Goal: Task Accomplishment & Management: Complete application form

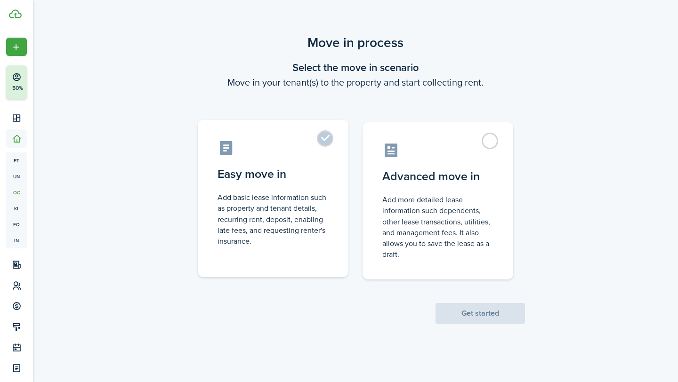
click at [328, 138] on label "Easy move in Add basic lease information such as property and tenant details, r…" at bounding box center [273, 198] width 151 height 157
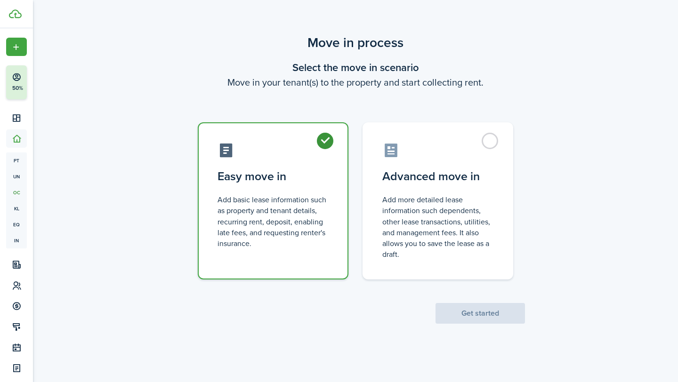
radio input "true"
click at [470, 311] on button "Get started" at bounding box center [480, 313] width 89 height 21
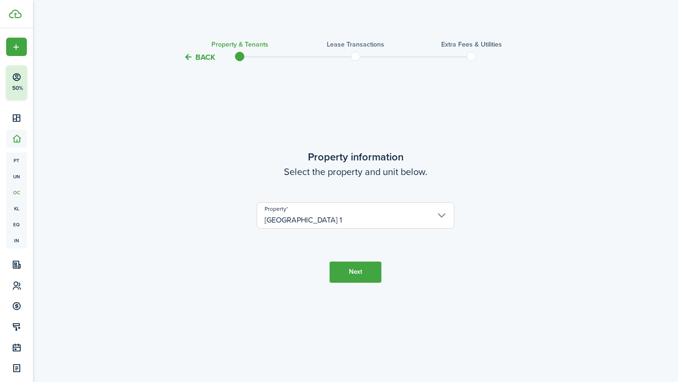
click at [431, 217] on input "[GEOGRAPHIC_DATA] 1" at bounding box center [356, 216] width 198 height 26
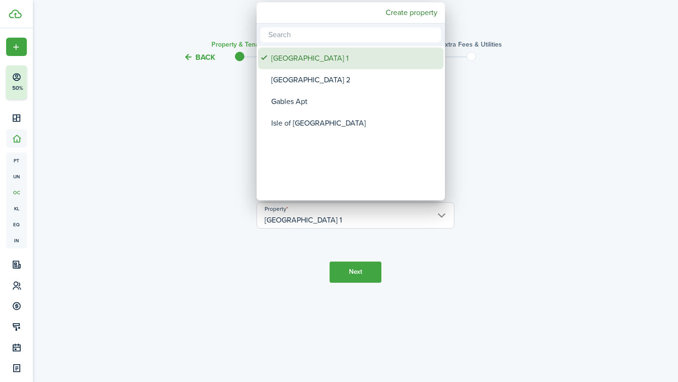
click at [290, 56] on div "[GEOGRAPHIC_DATA] 1" at bounding box center [354, 59] width 167 height 22
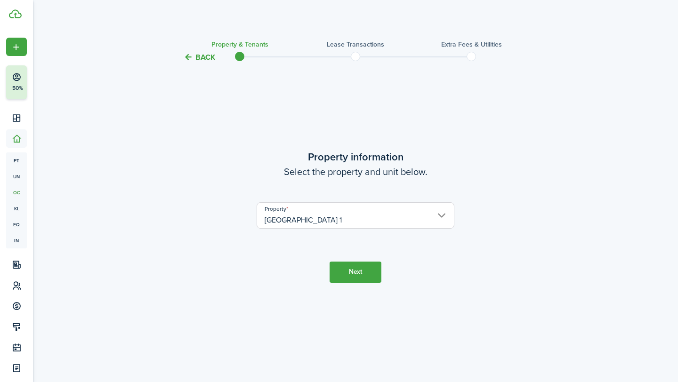
click at [357, 272] on button "Next" at bounding box center [356, 272] width 52 height 21
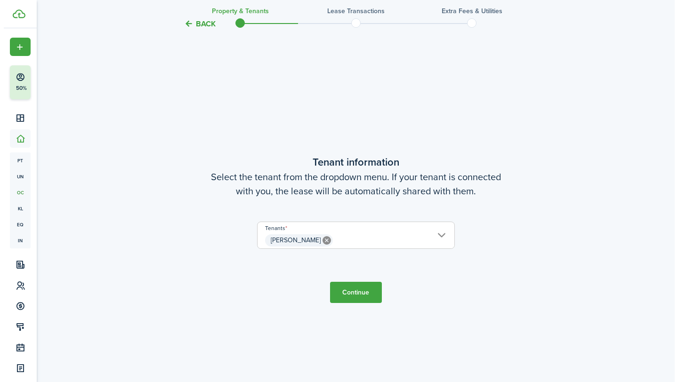
scroll to position [319, 0]
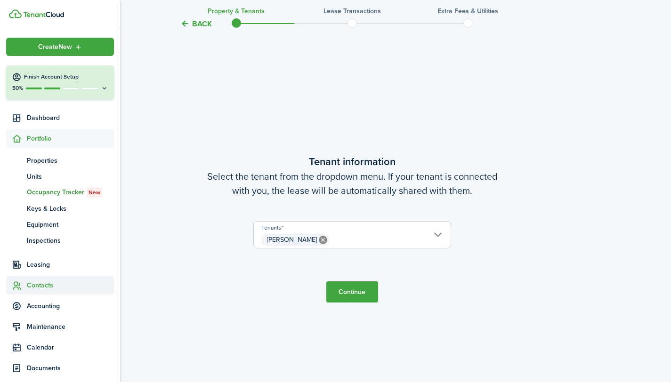
click at [39, 284] on span "Contacts" at bounding box center [70, 286] width 87 height 10
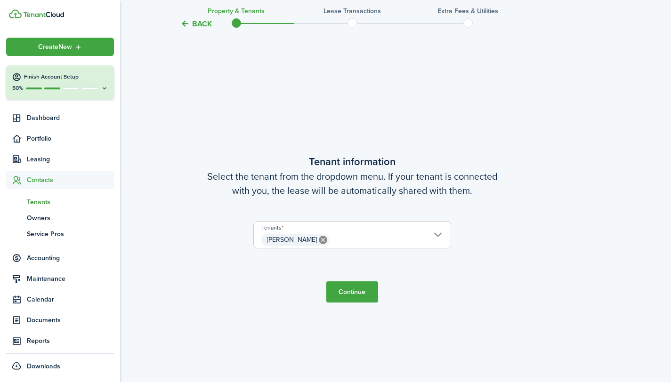
click at [43, 202] on span "Tenants" at bounding box center [70, 202] width 87 height 10
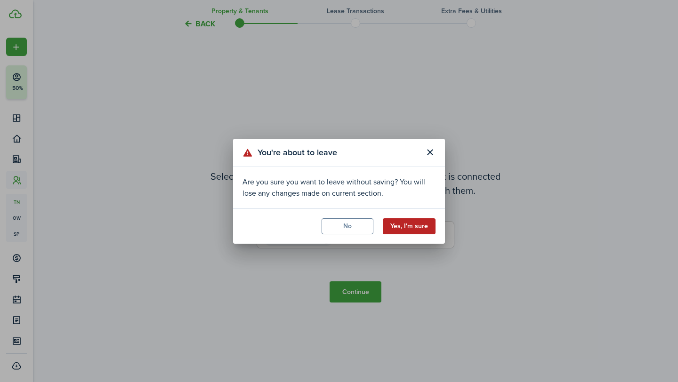
click at [416, 225] on button "Yes, I'm sure" at bounding box center [409, 227] width 53 height 16
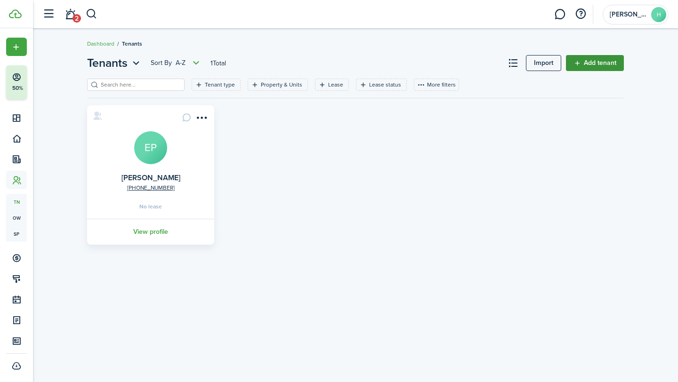
click at [595, 63] on link "Add tenant" at bounding box center [595, 63] width 58 height 16
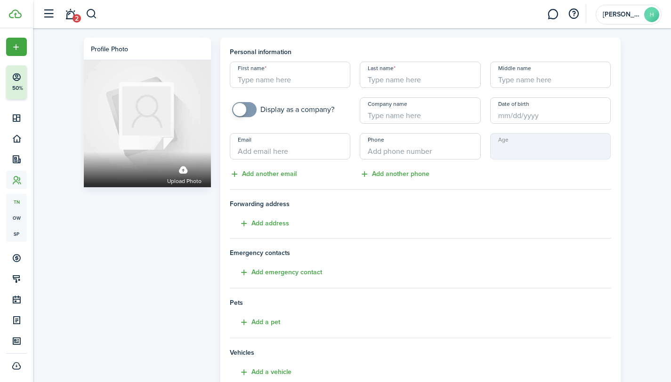
click at [315, 75] on input "First name" at bounding box center [290, 75] width 121 height 26
type input "Caterin"
click at [414, 73] on input "Last name" at bounding box center [420, 75] width 121 height 26
paste input "Caterin [PERSON_NAME]"
type input "Caterin [PERSON_NAME]"
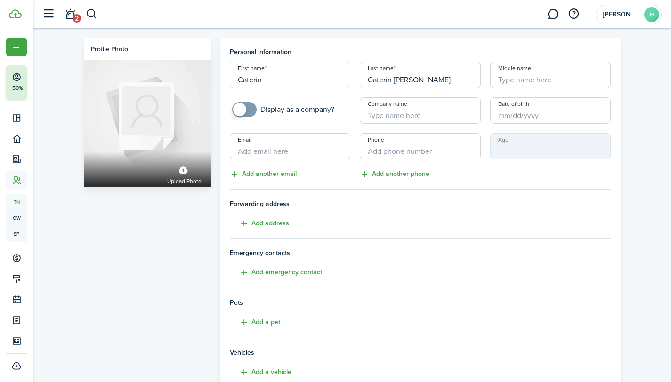
click at [290, 78] on input "Caterin" at bounding box center [290, 75] width 121 height 26
type input "[PERSON_NAME]"
drag, startPoint x: 460, startPoint y: 79, endPoint x: 442, endPoint y: 79, distance: 17.9
click at [442, 79] on input "Caterin [PERSON_NAME]" at bounding box center [420, 75] width 121 height 26
drag, startPoint x: 415, startPoint y: 80, endPoint x: 351, endPoint y: 79, distance: 63.6
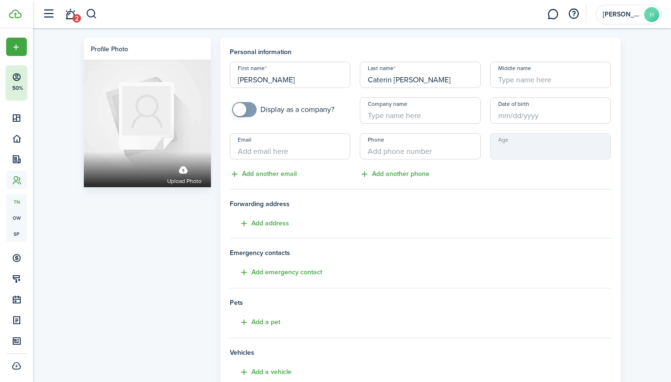
click at [351, 79] on div "First name [PERSON_NAME] Last name [PERSON_NAME] Middle name Display as a compa…" at bounding box center [420, 121] width 391 height 118
type input "[PERSON_NAME]"
drag, startPoint x: 316, startPoint y: 77, endPoint x: 264, endPoint y: 80, distance: 51.4
click at [264, 80] on input "[PERSON_NAME]" at bounding box center [290, 75] width 121 height 26
type input "Caterin"
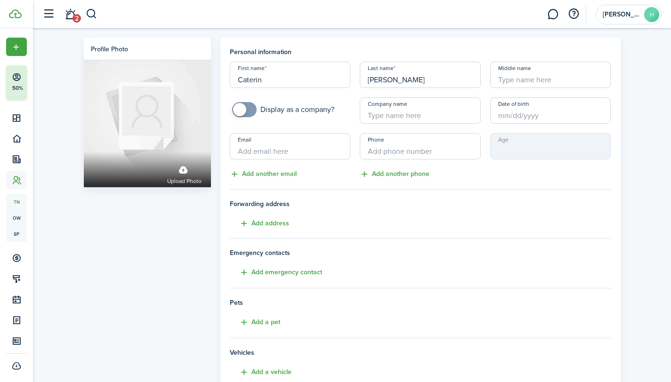
click at [516, 74] on input "Middle name" at bounding box center [550, 75] width 121 height 26
paste input "[PERSON_NAME]"
type input "[PERSON_NAME]"
click at [325, 146] on input "Email" at bounding box center [290, 146] width 121 height 26
click at [523, 113] on input "Date of birth" at bounding box center [550, 111] width 121 height 26
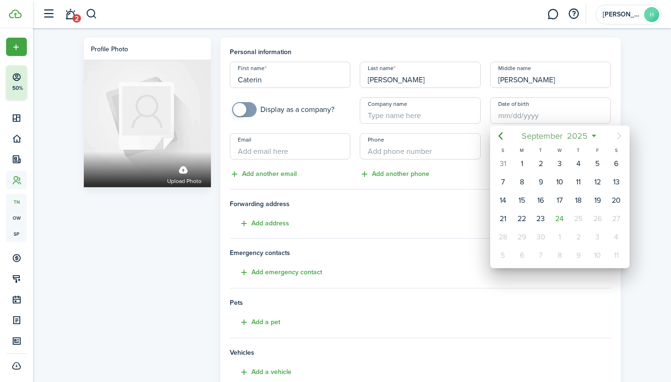
click at [593, 134] on mbsc-button "[DATE]" at bounding box center [555, 136] width 78 height 17
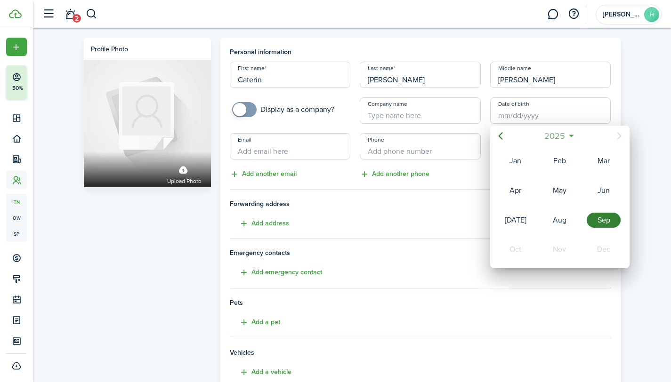
click at [554, 135] on span "2025" at bounding box center [555, 136] width 25 height 17
click at [503, 138] on icon "Previous page" at bounding box center [500, 135] width 11 height 11
click at [615, 140] on icon "Next page" at bounding box center [619, 135] width 11 height 11
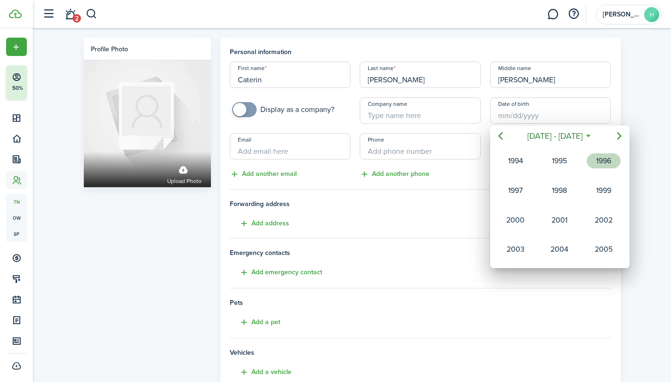
click at [607, 156] on div "1996" at bounding box center [604, 161] width 34 height 15
click at [561, 253] on div "Nov" at bounding box center [560, 249] width 34 height 15
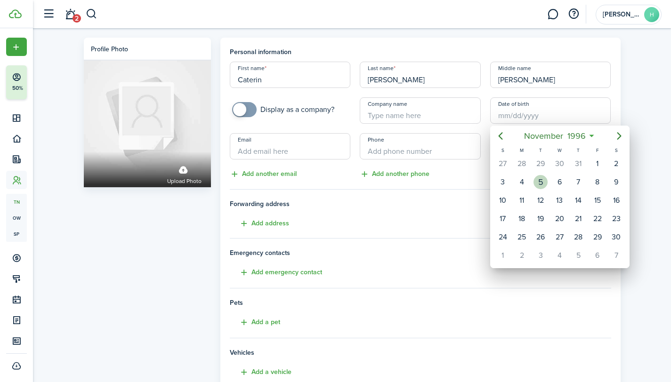
click at [543, 178] on div "5" at bounding box center [541, 182] width 14 height 14
type input "[DATE]"
type input "28"
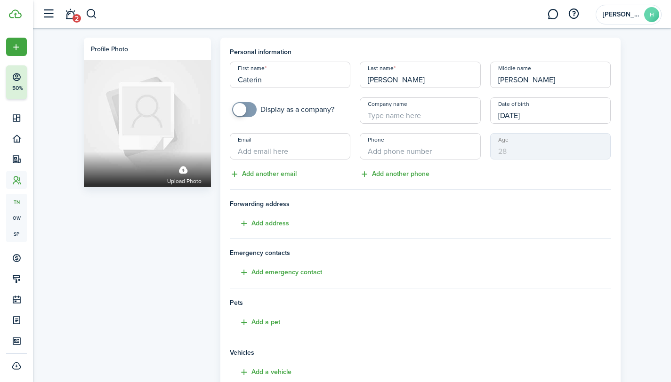
click at [291, 144] on input "Email" at bounding box center [290, 146] width 121 height 26
paste input "[EMAIL_ADDRESS][DOMAIN_NAME]"
click at [253, 150] on input "[EMAIL_ADDRESS][DOMAIN_NAME]" at bounding box center [290, 146] width 121 height 26
type input "[EMAIL_ADDRESS][DOMAIN_NAME]"
click at [408, 145] on input "+1" at bounding box center [420, 146] width 121 height 26
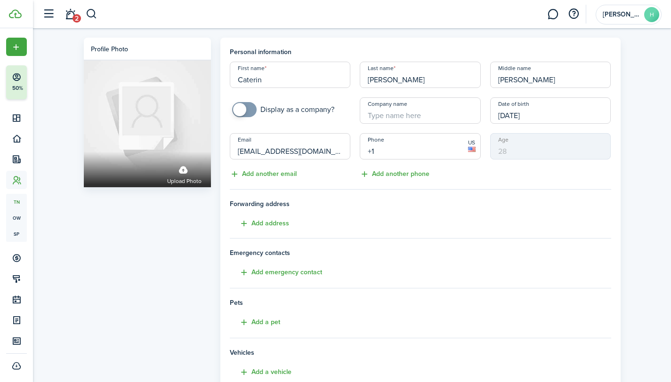
click at [408, 153] on input "+1" at bounding box center [420, 146] width 121 height 26
paste input "[PHONE_NUMBER]"
type input "[PHONE_NUMBER]"
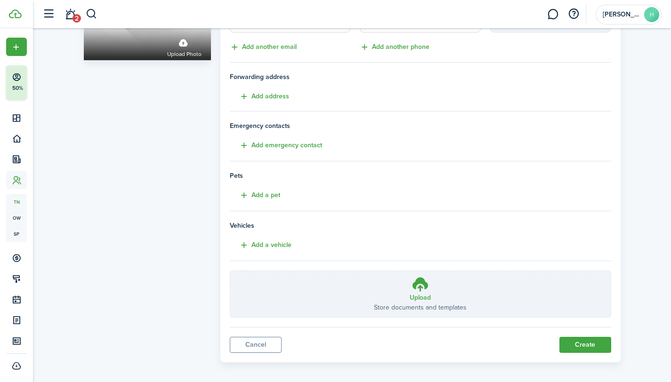
scroll to position [133, 0]
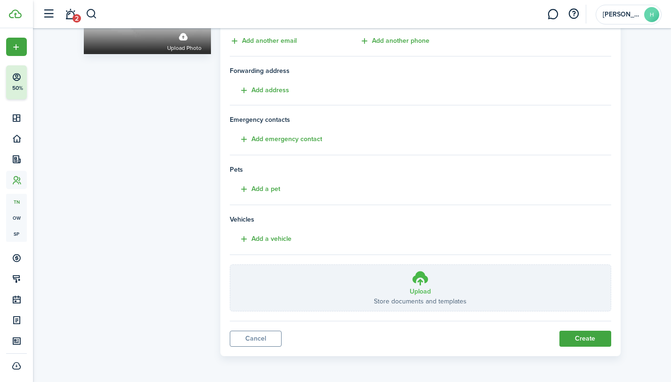
click at [415, 285] on icon at bounding box center [421, 278] width 18 height 17
click at [230, 265] on input "Upload Store documents and templates Choose file" at bounding box center [230, 265] width 0 height 0
click at [576, 341] on button "Create" at bounding box center [586, 339] width 52 height 16
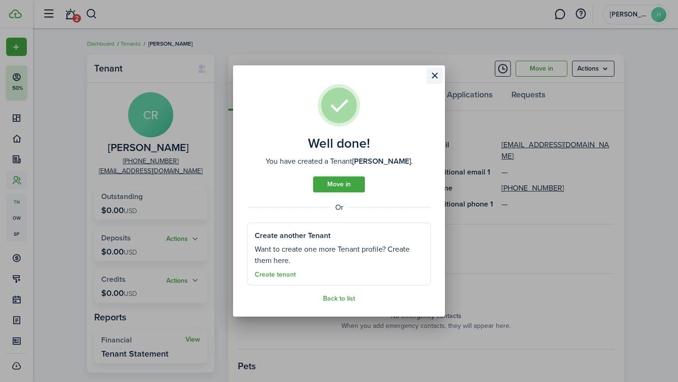
click at [431, 75] on button "Close modal" at bounding box center [435, 76] width 16 height 16
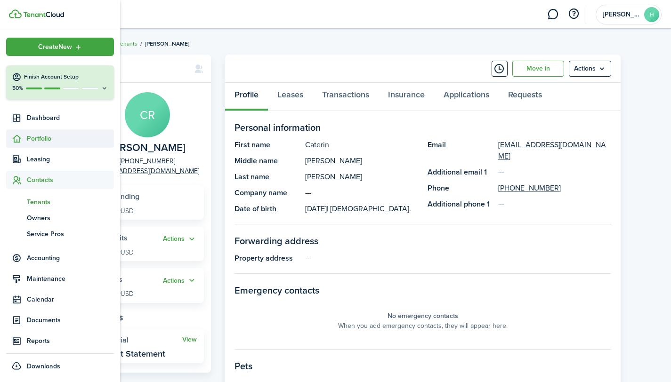
click at [34, 136] on span "Portfolio" at bounding box center [70, 139] width 87 height 10
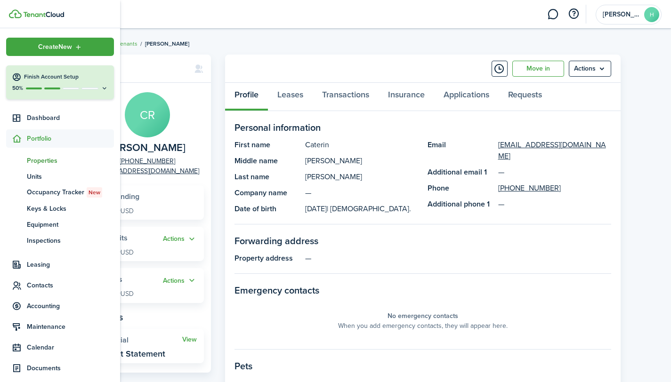
click at [39, 164] on span "Properties" at bounding box center [70, 161] width 87 height 10
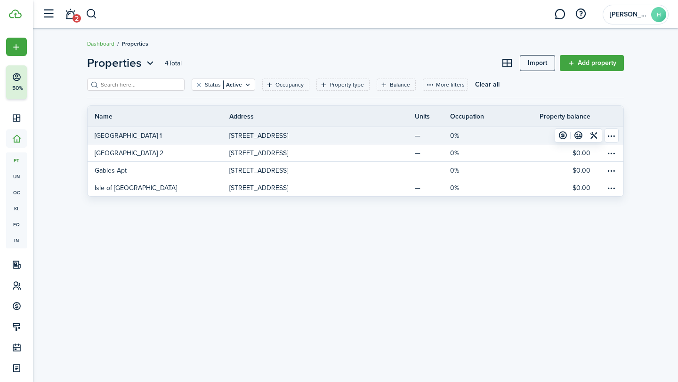
click at [236, 133] on p "[STREET_ADDRESS]" at bounding box center [258, 136] width 59 height 10
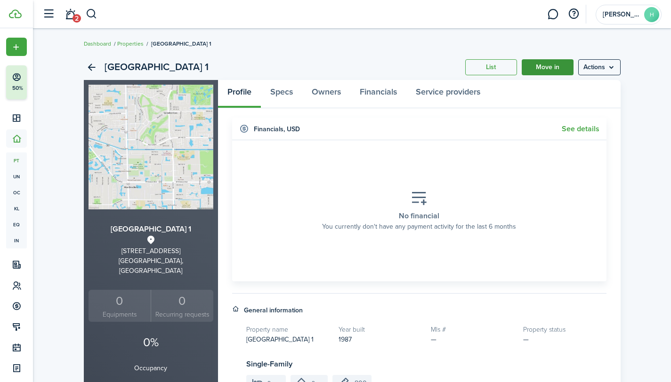
click at [559, 65] on link "Move in" at bounding box center [548, 67] width 52 height 16
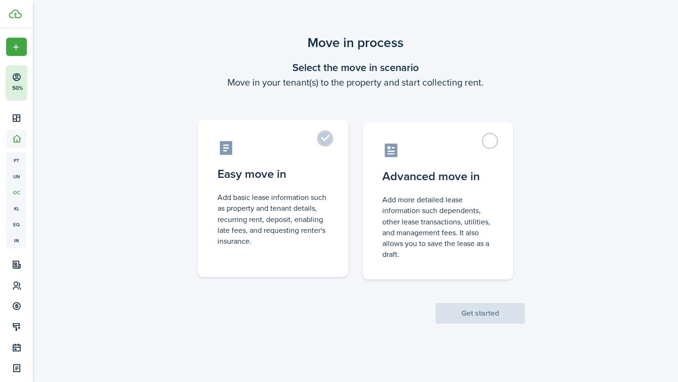
click at [318, 141] on label "Easy move in Add basic lease information such as property and tenant details, r…" at bounding box center [273, 198] width 151 height 157
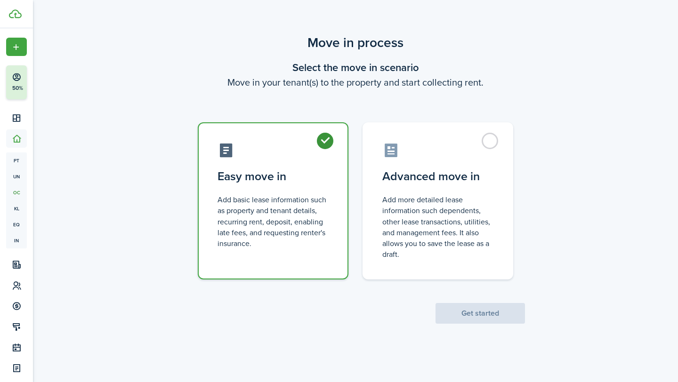
radio input "true"
click at [466, 312] on button "Get started" at bounding box center [480, 313] width 89 height 21
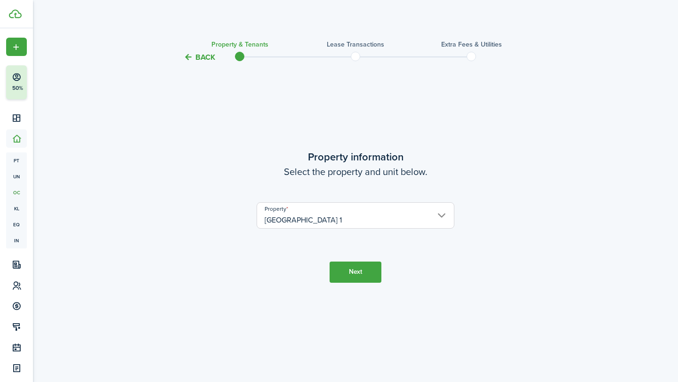
click at [361, 267] on button "Next" at bounding box center [356, 272] width 52 height 21
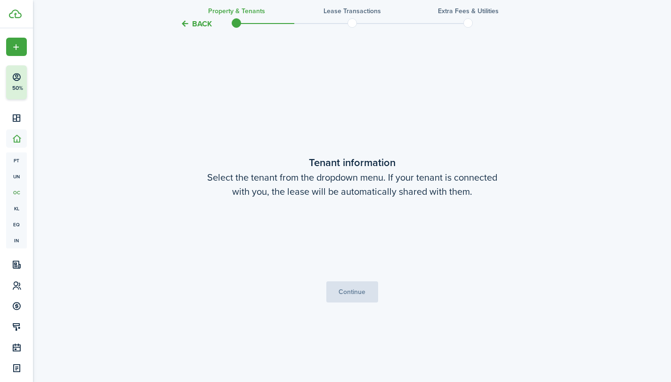
scroll to position [319, 0]
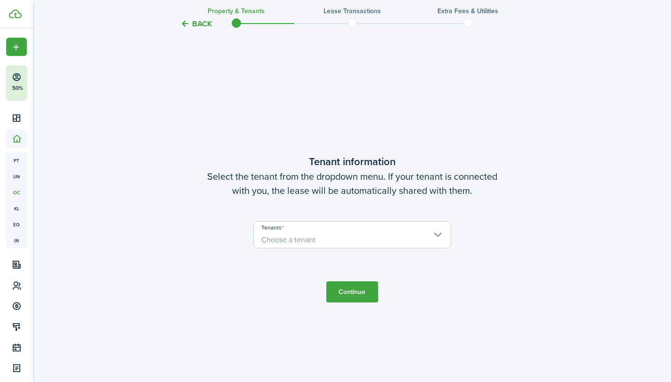
click at [354, 244] on span "Choose a tenant" at bounding box center [352, 240] width 197 height 16
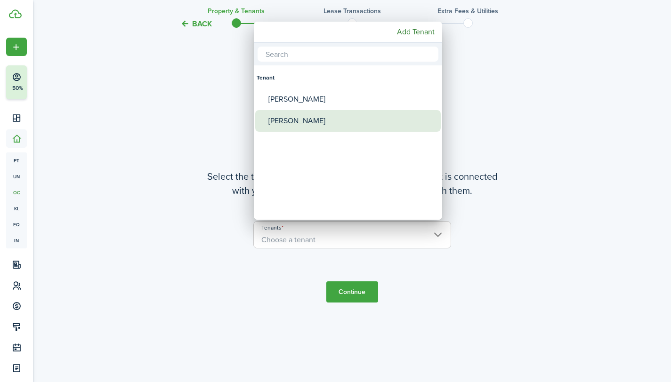
click at [310, 120] on div "[PERSON_NAME]" at bounding box center [351, 121] width 167 height 22
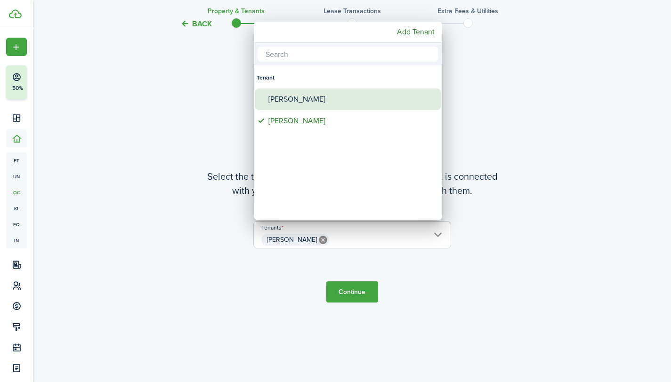
click at [317, 98] on div "[PERSON_NAME]" at bounding box center [351, 100] width 167 height 22
type input "[PERSON_NAME], [PERSON_NAME]"
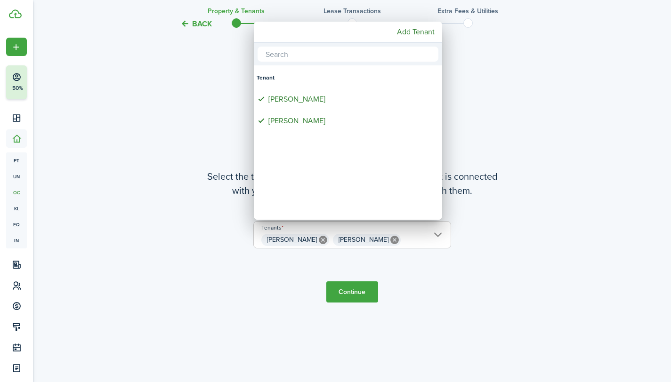
click at [348, 291] on div at bounding box center [336, 191] width 822 height 533
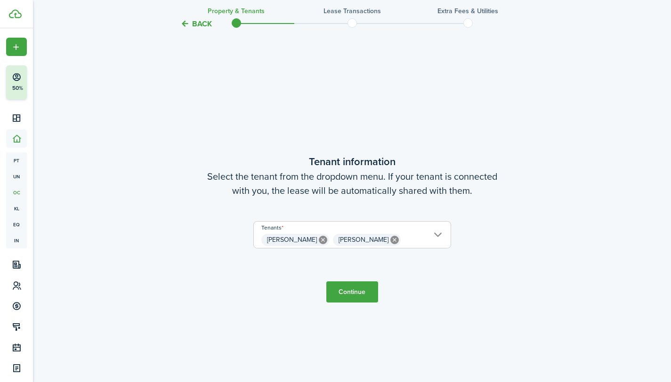
click at [344, 289] on button "Continue" at bounding box center [352, 292] width 52 height 21
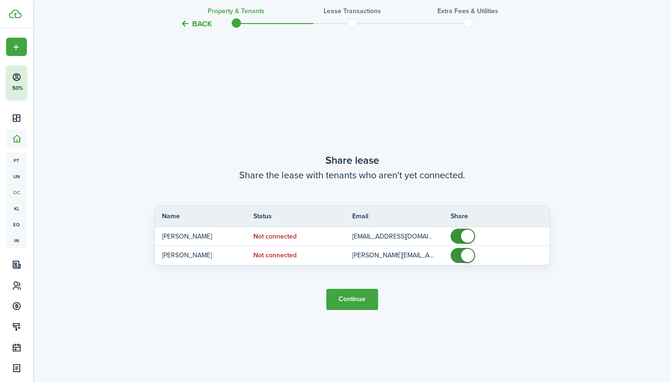
scroll to position [702, 0]
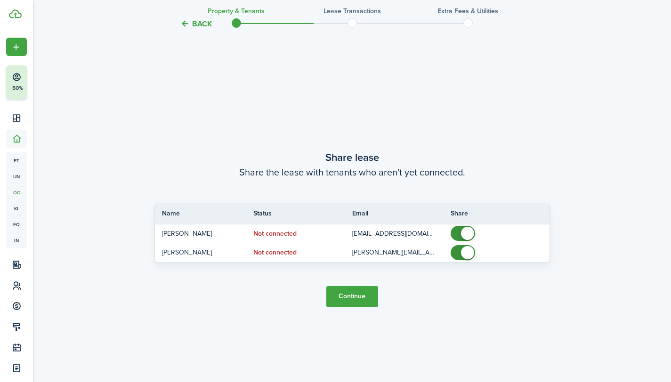
click at [354, 298] on button "Continue" at bounding box center [352, 296] width 52 height 21
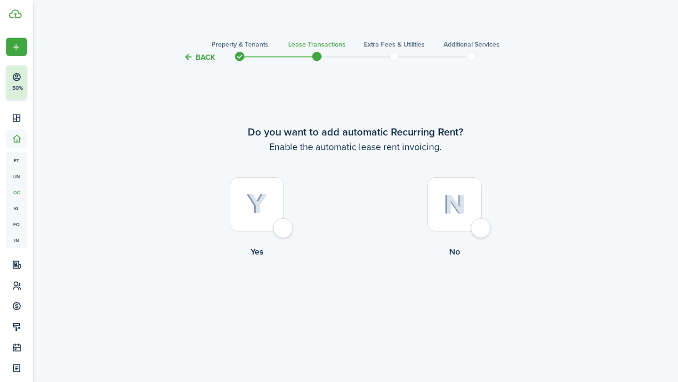
click at [284, 229] on div at bounding box center [257, 205] width 54 height 54
radio input "true"
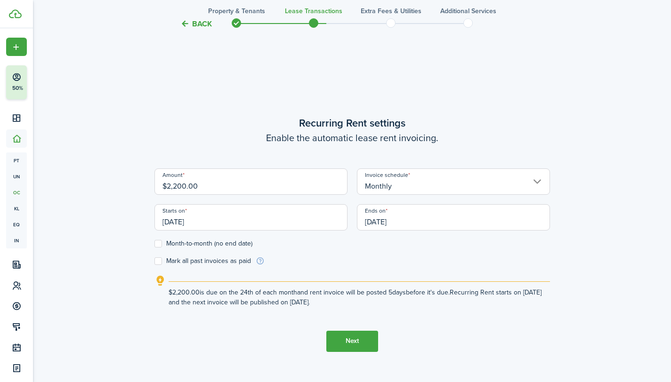
scroll to position [319, 0]
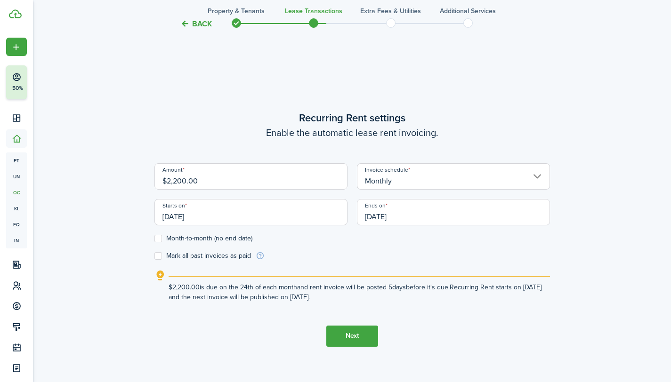
click at [182, 219] on input "[DATE]" at bounding box center [250, 212] width 193 height 26
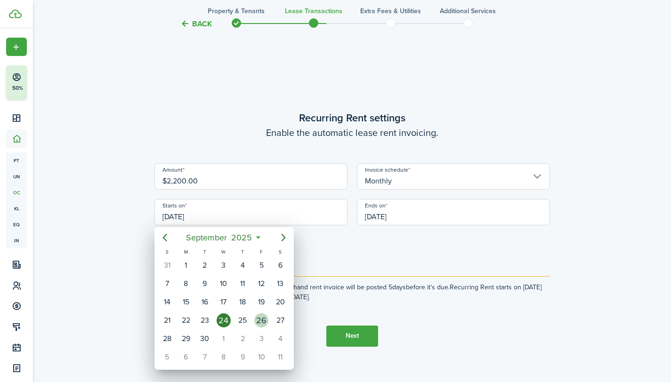
click at [260, 321] on div "26" at bounding box center [261, 321] width 14 height 14
type input "[DATE]"
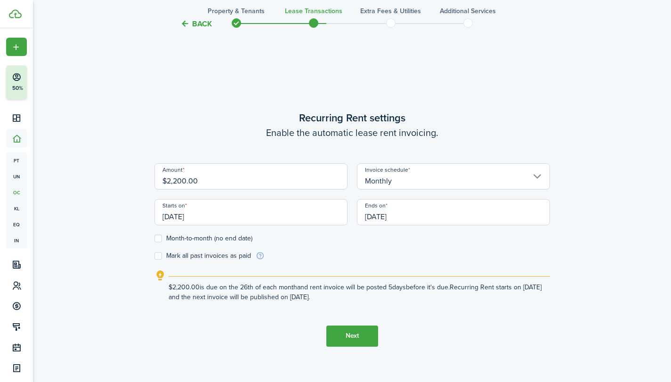
click at [400, 219] on input "[DATE]" at bounding box center [453, 212] width 193 height 26
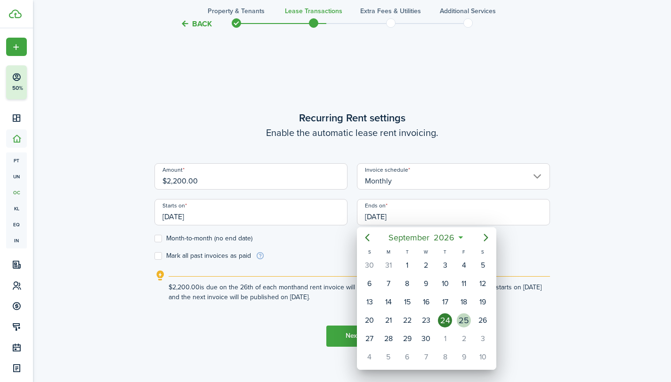
click at [462, 318] on div "25" at bounding box center [464, 321] width 14 height 14
type input "[DATE]"
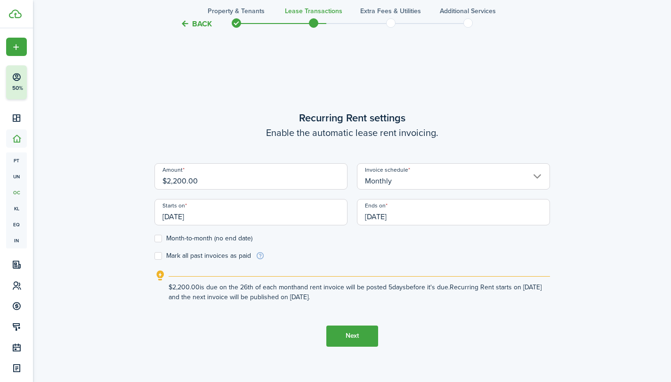
click at [160, 239] on label "Month-to-month (no end date)" at bounding box center [203, 239] width 98 height 8
click at [154, 239] on input "Month-to-month (no end date)" at bounding box center [154, 238] width 0 height 0
checkbox input "true"
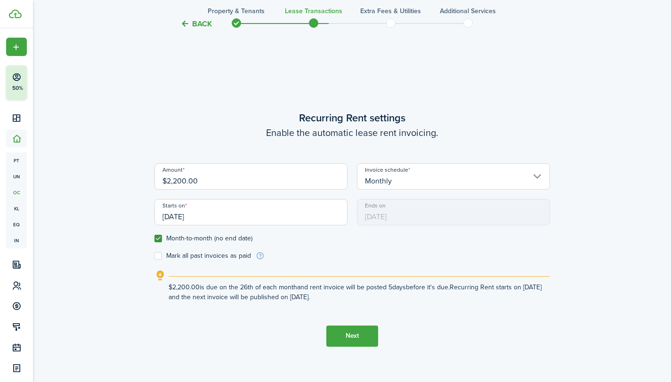
click at [176, 217] on input "[DATE]" at bounding box center [250, 212] width 193 height 26
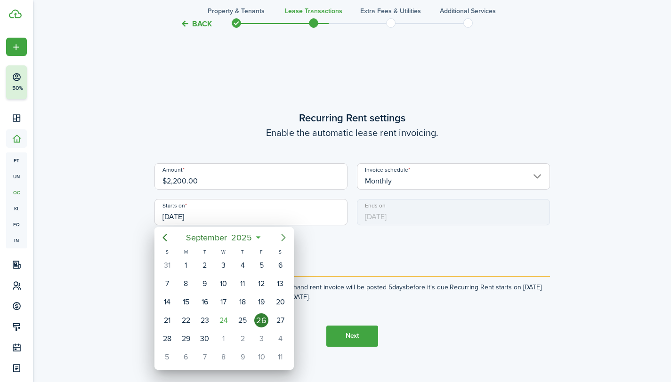
click at [282, 238] on icon "Next page" at bounding box center [283, 237] width 11 height 11
click at [280, 319] on div "25" at bounding box center [280, 321] width 14 height 14
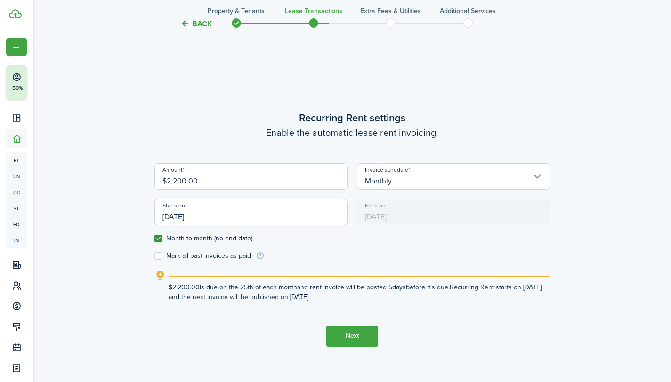
click at [185, 210] on input "[DATE]" at bounding box center [250, 212] width 193 height 26
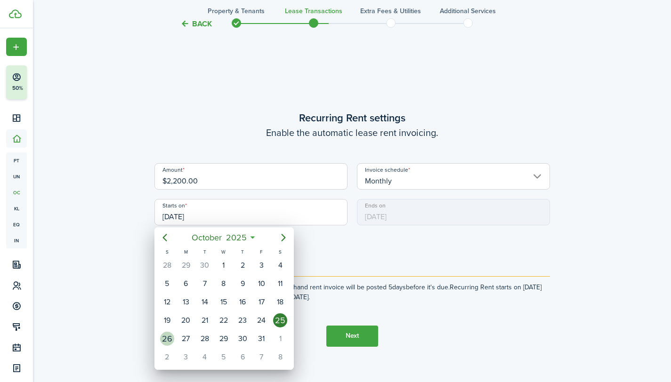
click at [168, 340] on div "26" at bounding box center [167, 339] width 14 height 14
type input "[DATE]"
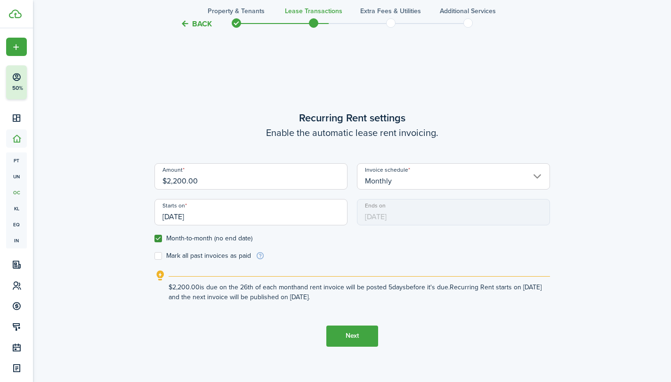
click at [338, 336] on button "Next" at bounding box center [352, 336] width 52 height 21
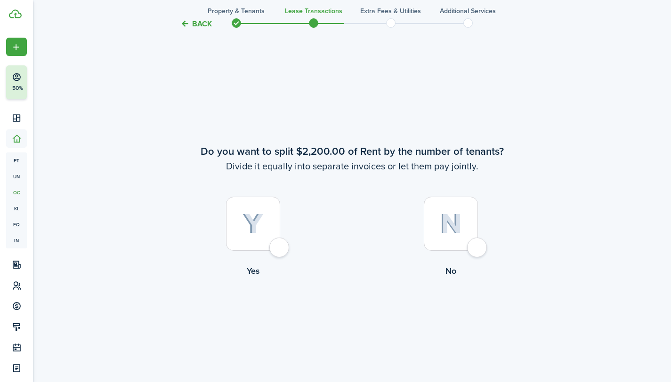
scroll to position [702, 0]
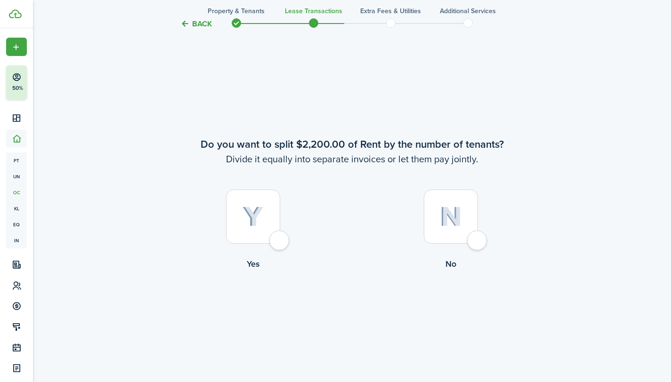
click at [477, 238] on div at bounding box center [451, 217] width 54 height 54
radio input "true"
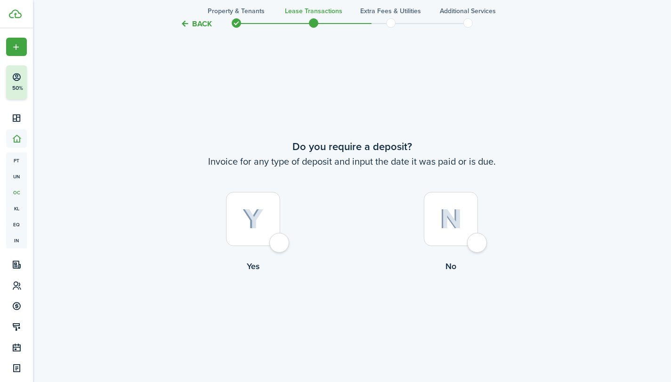
scroll to position [1084, 0]
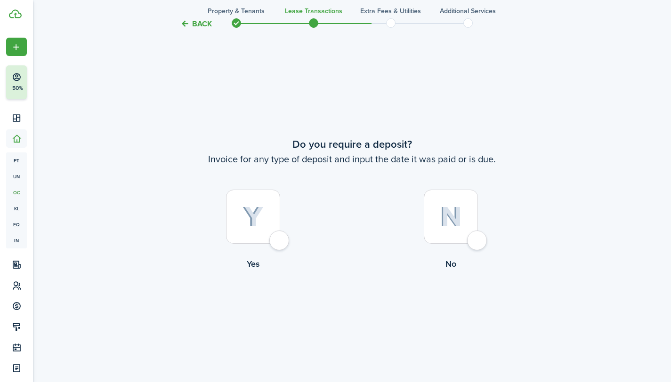
click at [477, 238] on div at bounding box center [451, 217] width 54 height 54
radio input "true"
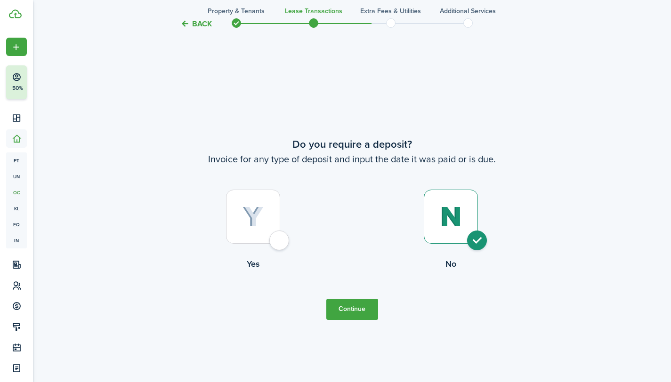
click at [362, 306] on button "Continue" at bounding box center [352, 309] width 52 height 21
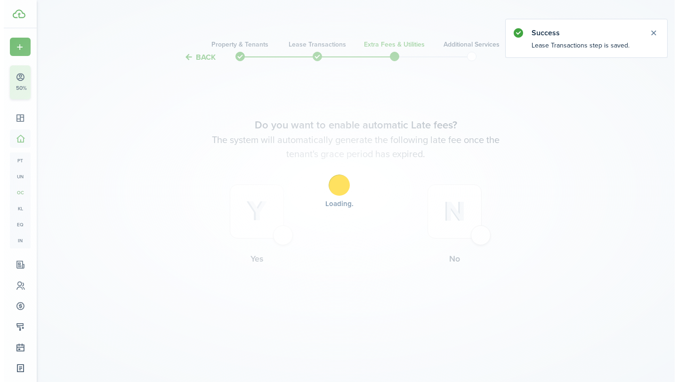
scroll to position [0, 0]
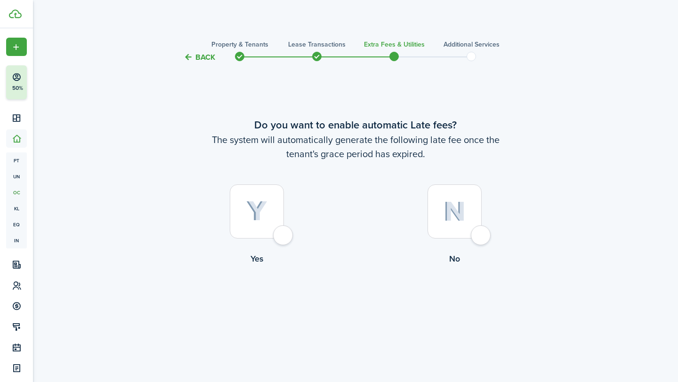
click at [283, 237] on div at bounding box center [257, 212] width 54 height 54
radio input "true"
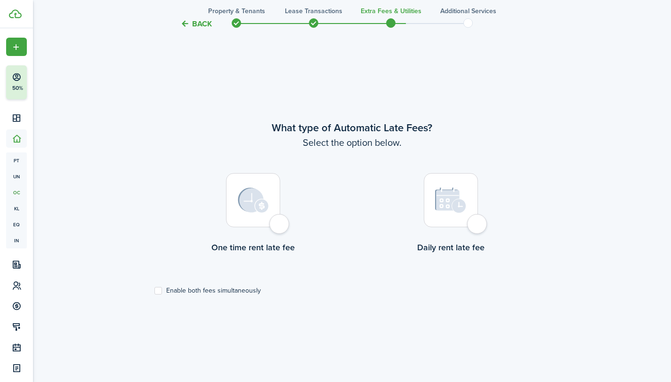
scroll to position [319, 0]
click at [476, 221] on div at bounding box center [451, 199] width 54 height 54
radio input "true"
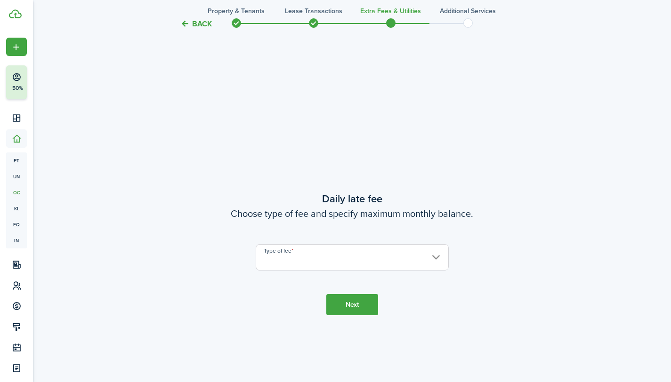
scroll to position [702, 0]
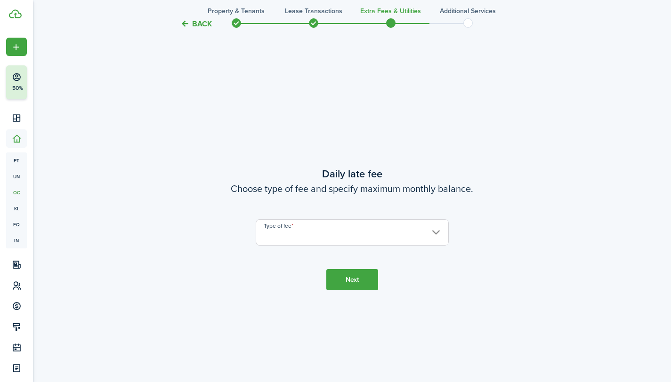
click at [441, 230] on input "Type of fee" at bounding box center [352, 232] width 193 height 26
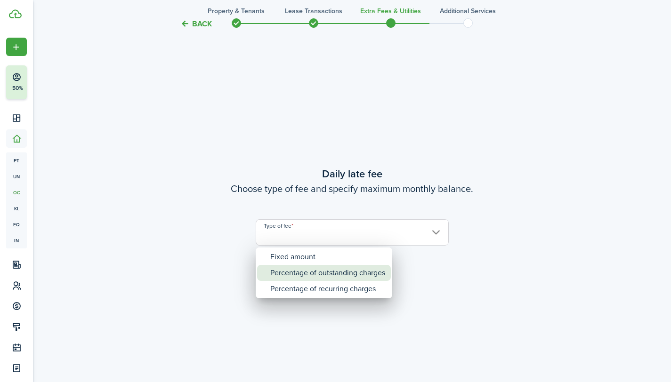
click at [376, 274] on div "Percentage of outstanding charges" at bounding box center [327, 273] width 115 height 16
type input "Percentage of outstanding charges"
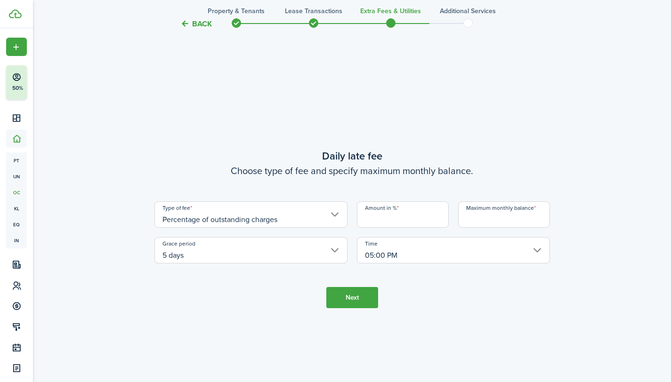
click at [400, 217] on input "Amount in %" at bounding box center [403, 215] width 92 height 26
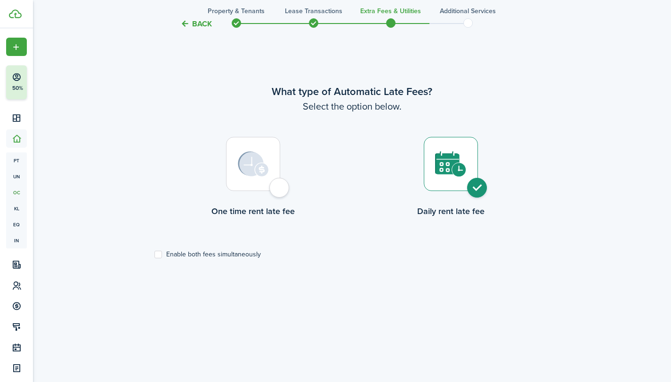
scroll to position [343, 0]
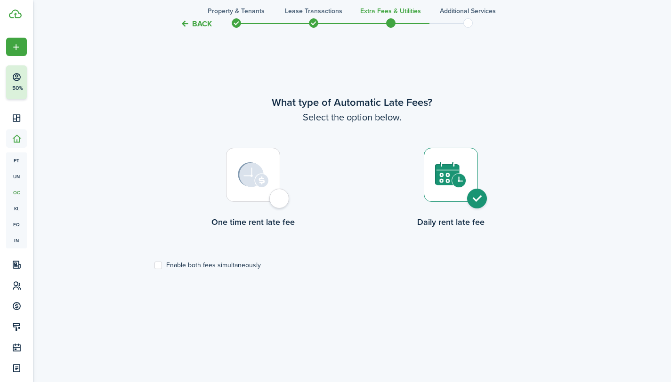
click at [278, 200] on div at bounding box center [253, 175] width 54 height 54
radio input "true"
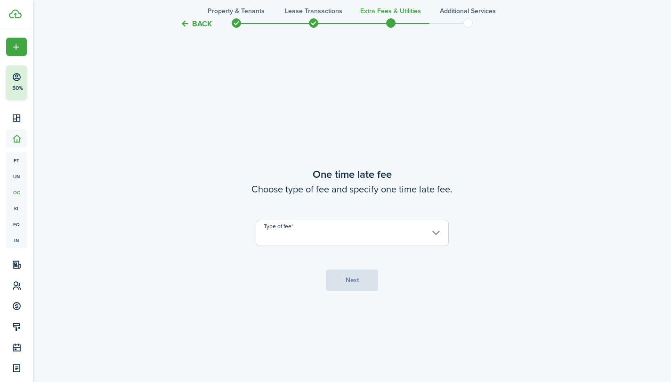
scroll to position [702, 0]
click at [436, 234] on input "Type of fee" at bounding box center [352, 232] width 193 height 26
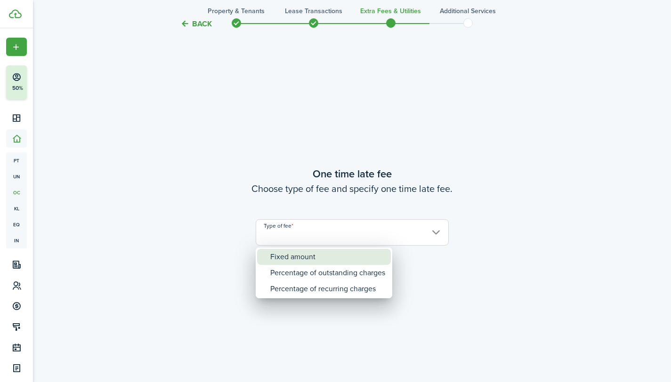
click at [328, 253] on div "Fixed amount" at bounding box center [327, 257] width 115 height 16
type input "Fixed amount"
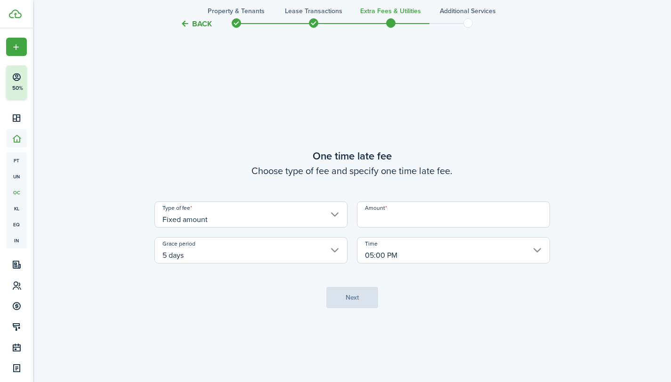
click at [415, 215] on input "Amount" at bounding box center [453, 215] width 193 height 26
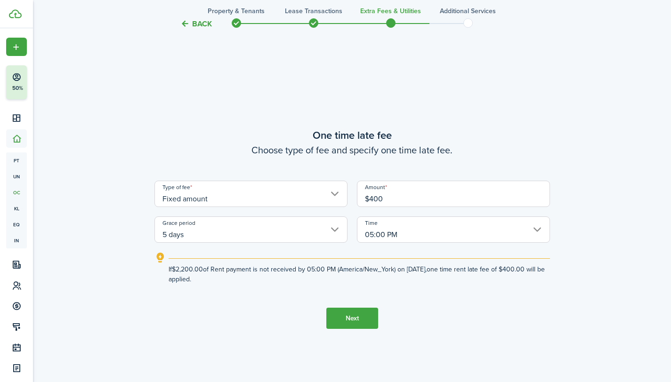
type input "$400.00"
click at [369, 316] on button "Next" at bounding box center [352, 318] width 52 height 21
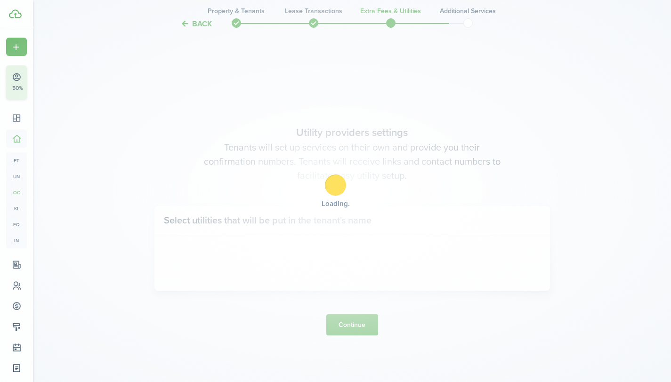
scroll to position [1084, 0]
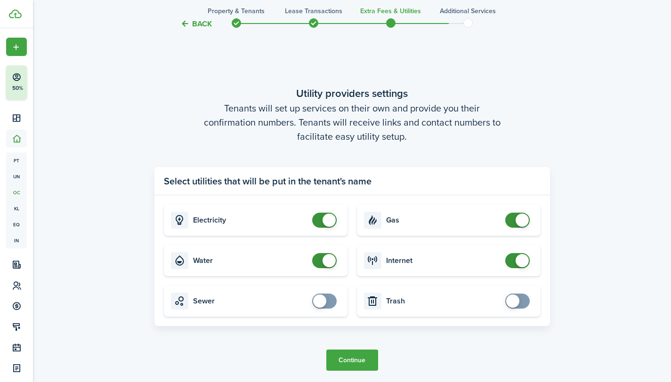
checkbox input "false"
click at [330, 259] on span at bounding box center [329, 260] width 13 height 13
click at [335, 356] on button "Continue" at bounding box center [352, 360] width 52 height 21
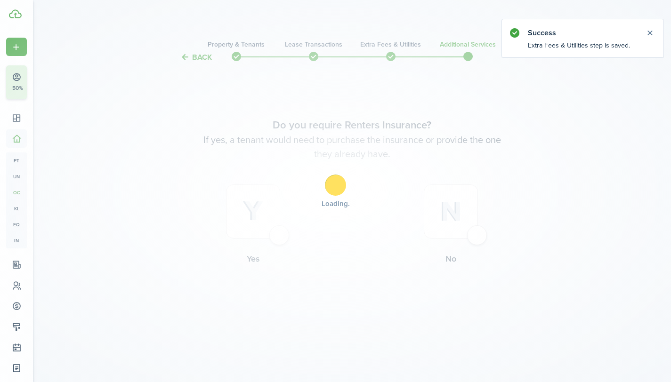
scroll to position [0, 0]
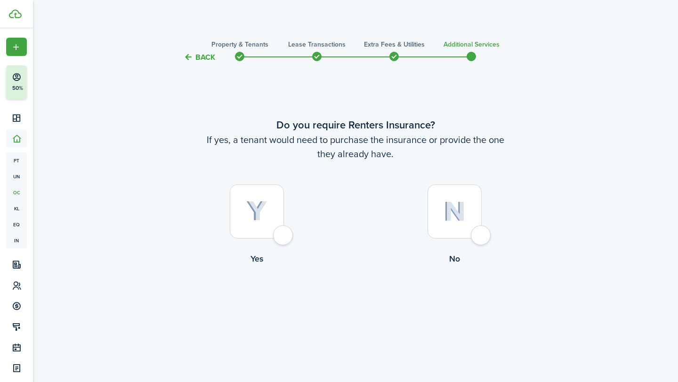
click at [479, 235] on div at bounding box center [455, 212] width 54 height 54
radio input "true"
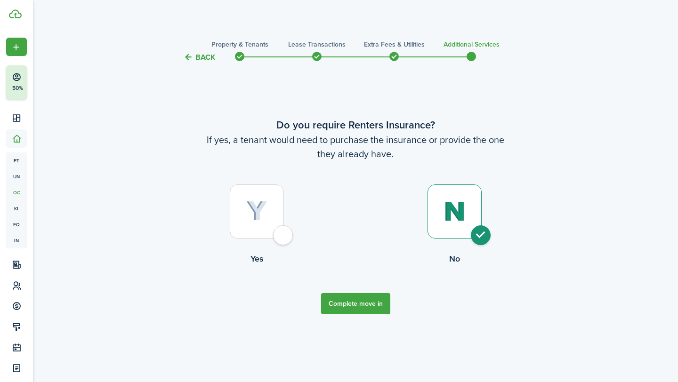
click at [364, 302] on button "Complete move in" at bounding box center [355, 303] width 69 height 21
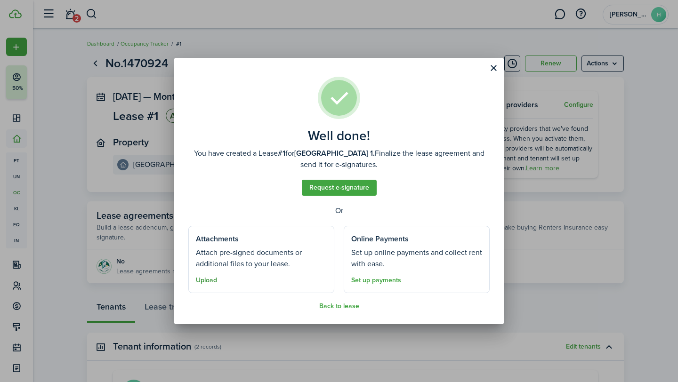
click at [215, 282] on button "Upload" at bounding box center [206, 281] width 21 height 8
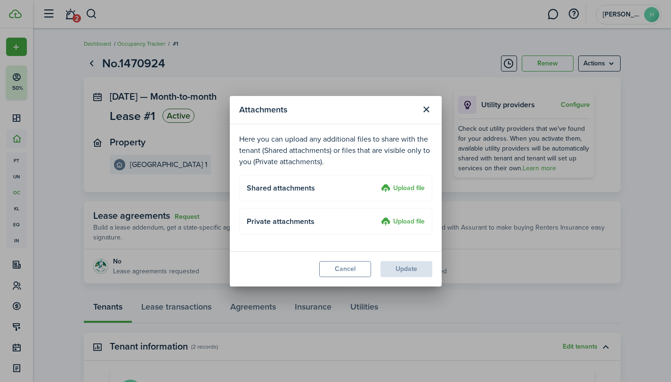
click at [415, 225] on label "Upload file" at bounding box center [403, 222] width 44 height 11
click at [378, 217] on input "Upload file" at bounding box center [378, 217] width 0 height 0
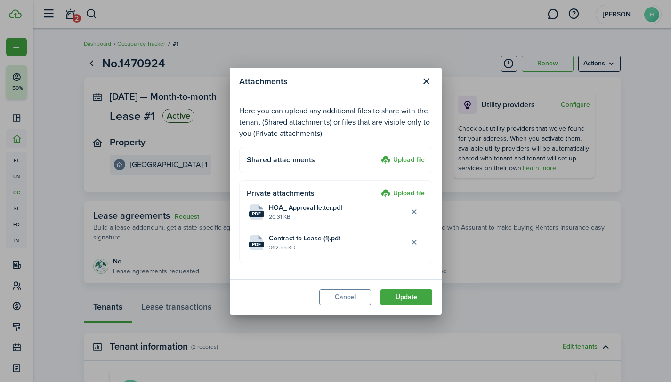
click at [399, 194] on label "Upload file" at bounding box center [403, 193] width 44 height 11
click at [378, 188] on input "Upload file" at bounding box center [378, 188] width 0 height 0
click at [406, 297] on button "Update" at bounding box center [407, 298] width 52 height 16
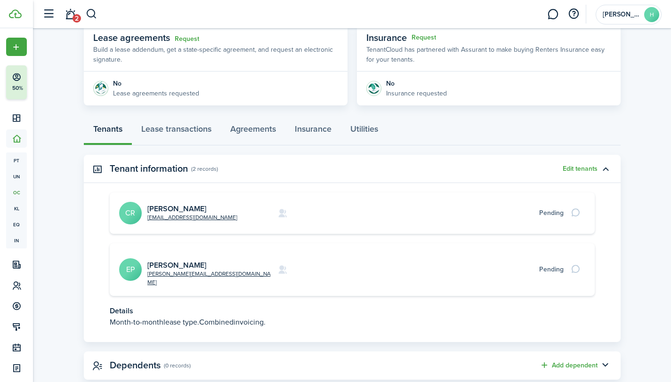
scroll to position [179, 0]
click at [247, 126] on link "Agreements" at bounding box center [253, 131] width 65 height 28
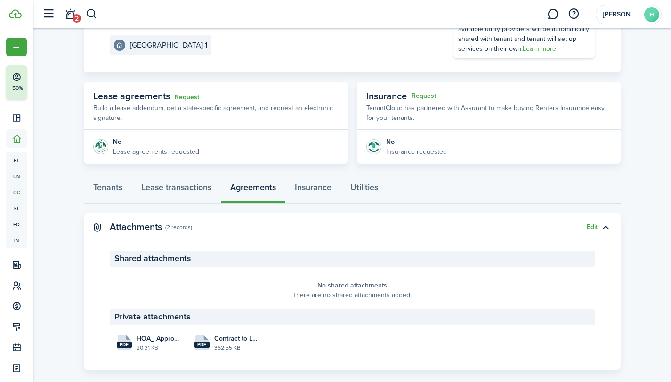
scroll to position [133, 0]
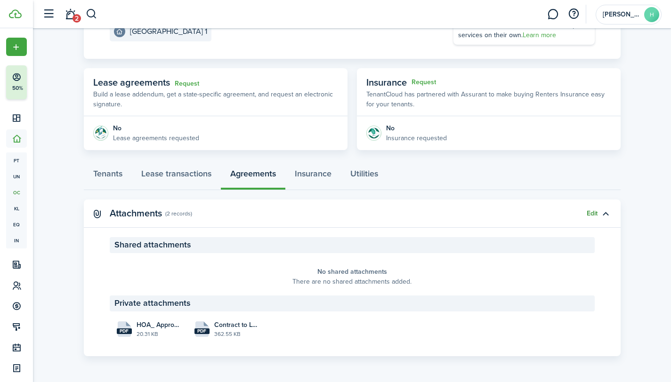
click at [590, 214] on button "Edit" at bounding box center [592, 214] width 11 height 8
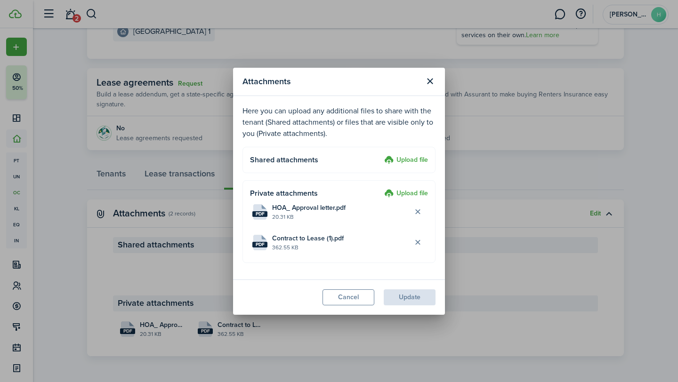
click at [402, 159] on label "Upload file" at bounding box center [406, 160] width 44 height 11
click at [381, 155] on input "Upload file" at bounding box center [381, 155] width 0 height 0
click at [429, 79] on button "Close modal" at bounding box center [430, 81] width 16 height 16
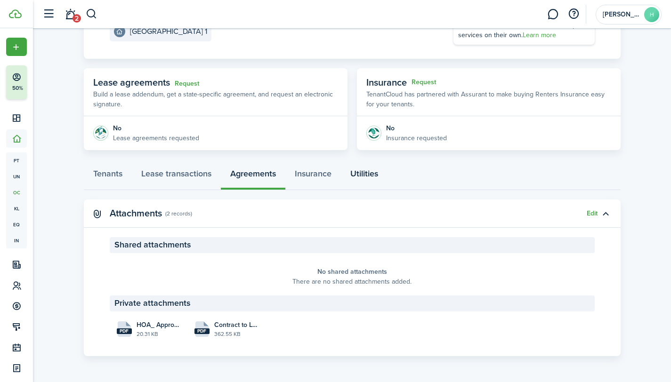
click at [374, 175] on link "Utilities" at bounding box center [364, 176] width 47 height 28
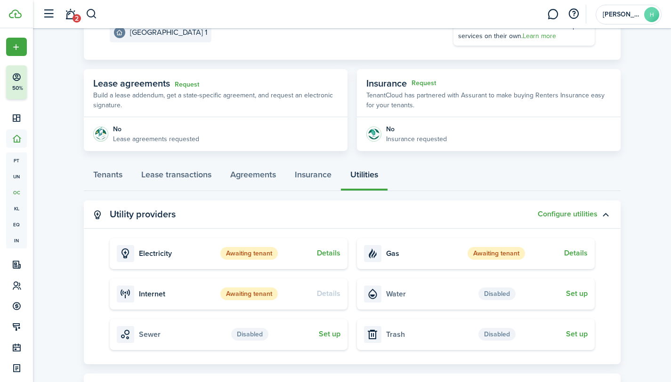
scroll to position [178, 0]
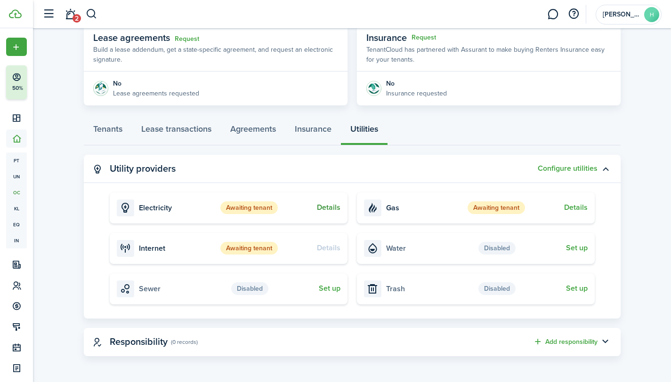
click at [329, 206] on button "Details" at bounding box center [329, 207] width 24 height 8
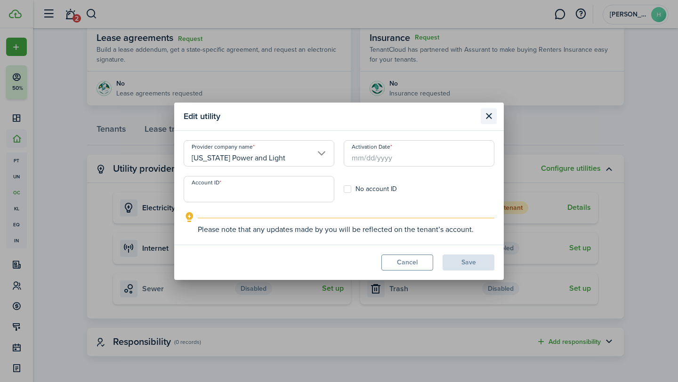
click at [493, 112] on button "Close modal" at bounding box center [489, 116] width 16 height 16
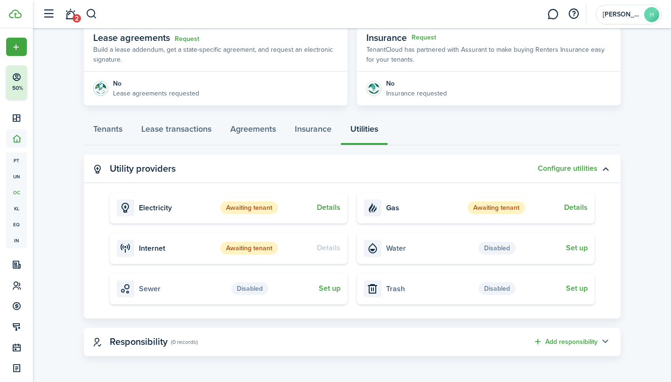
click at [606, 340] on button "button" at bounding box center [606, 342] width 16 height 16
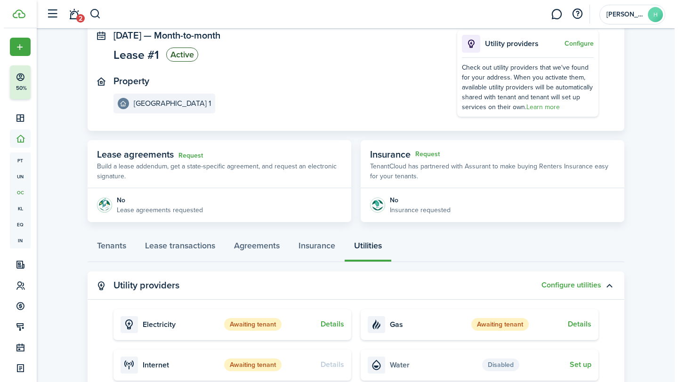
scroll to position [0, 0]
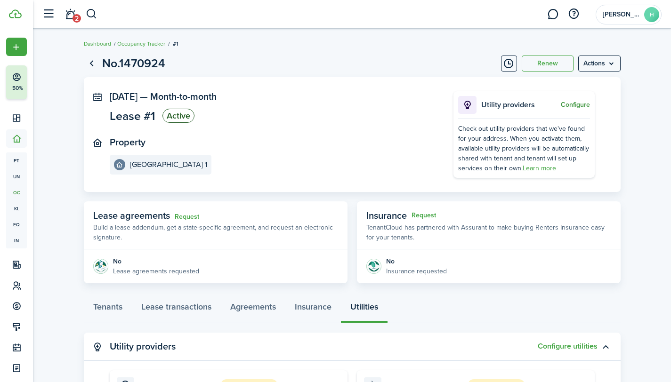
click at [569, 105] on button "Configure" at bounding box center [575, 105] width 29 height 8
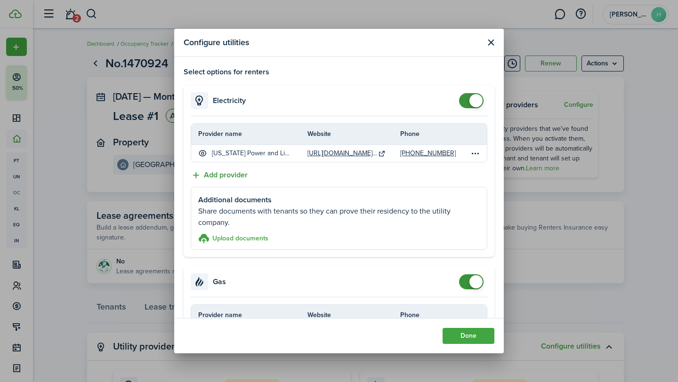
click at [196, 174] on button "Add provider" at bounding box center [219, 176] width 57 height 12
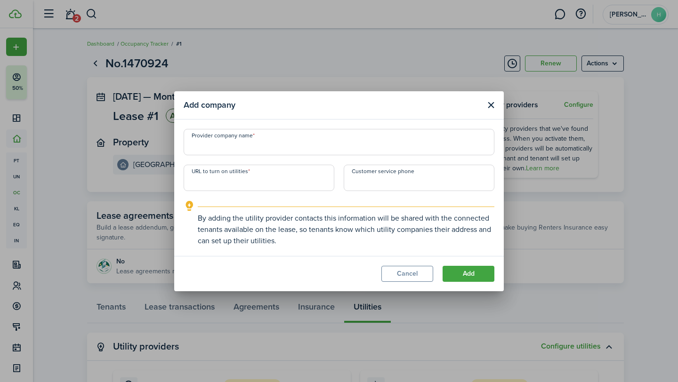
click at [492, 104] on button "Close modal" at bounding box center [491, 105] width 12 height 12
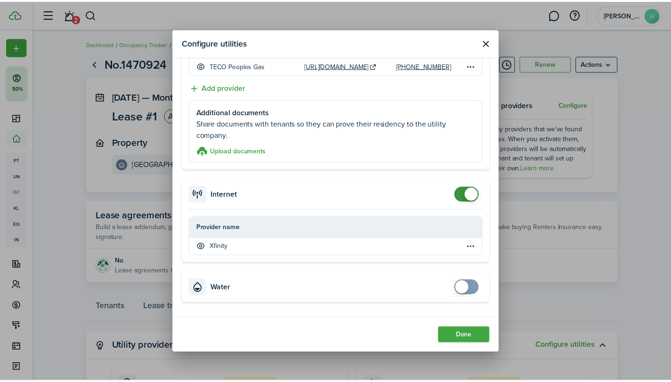
scroll to position [262, 0]
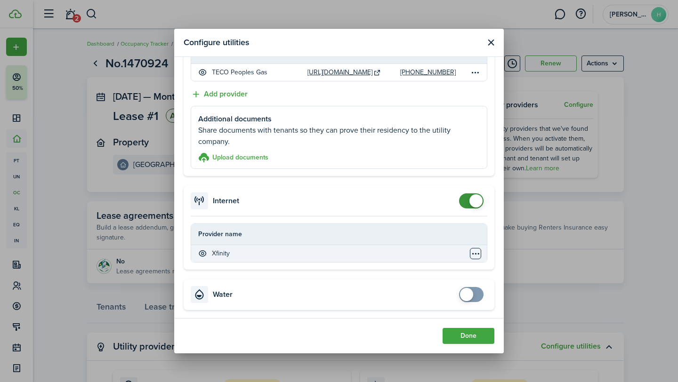
click at [470, 252] on table-menu-btn-icon "Open menu" at bounding box center [475, 253] width 11 height 11
click at [337, 248] on td "Xfinity" at bounding box center [330, 253] width 279 height 13
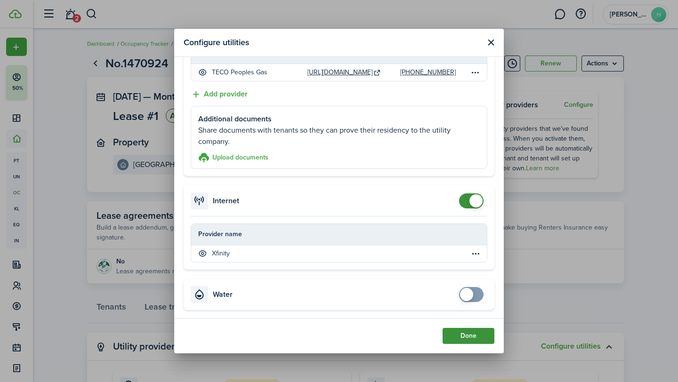
click at [470, 334] on button "Done" at bounding box center [469, 336] width 52 height 16
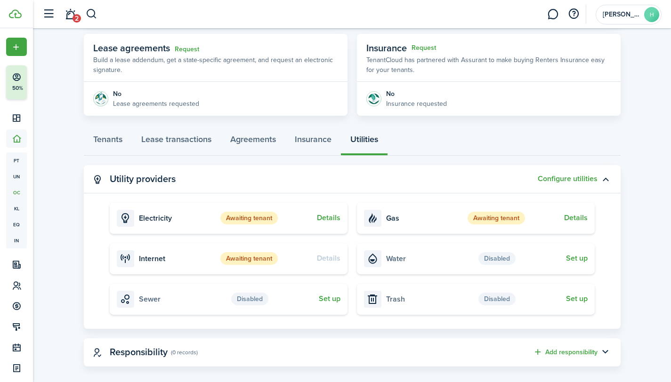
scroll to position [178, 0]
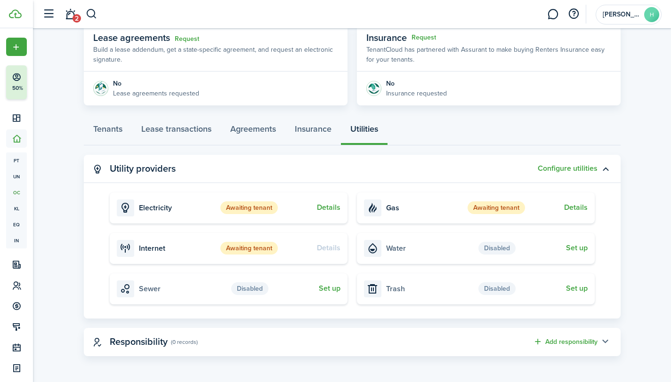
click at [608, 341] on button "button" at bounding box center [606, 342] width 16 height 16
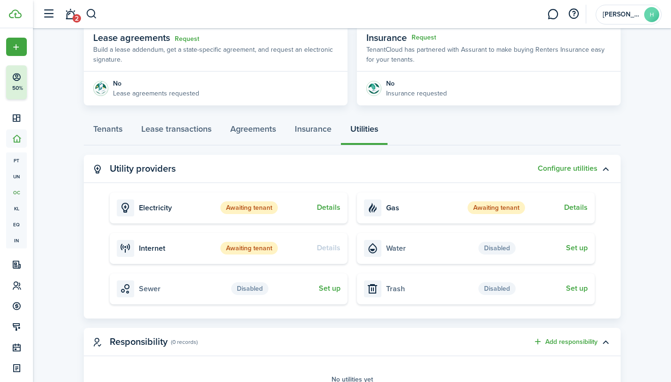
scroll to position [239, 0]
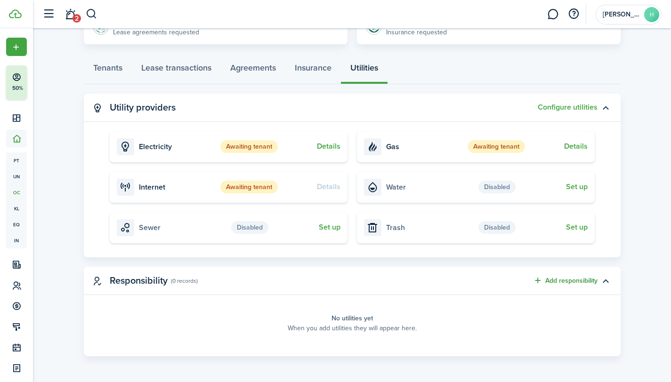
click at [538, 281] on button "Add responsibility" at bounding box center [565, 281] width 65 height 11
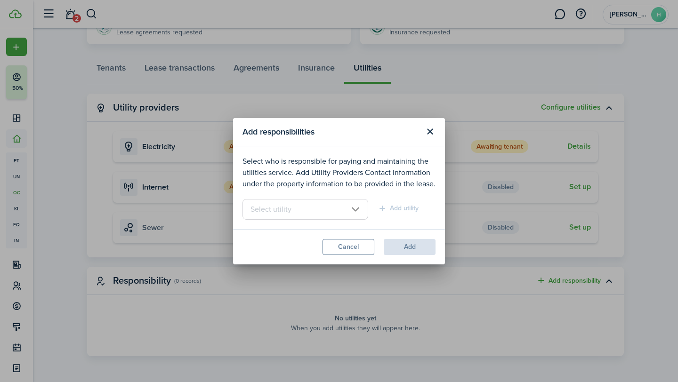
click at [356, 207] on input "text" at bounding box center [306, 209] width 126 height 21
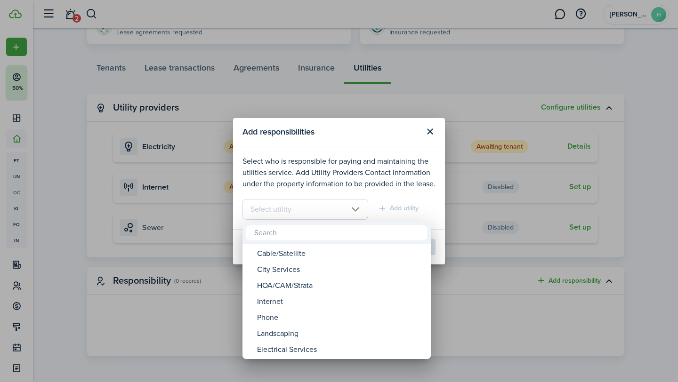
click at [430, 131] on div at bounding box center [339, 191] width 829 height 533
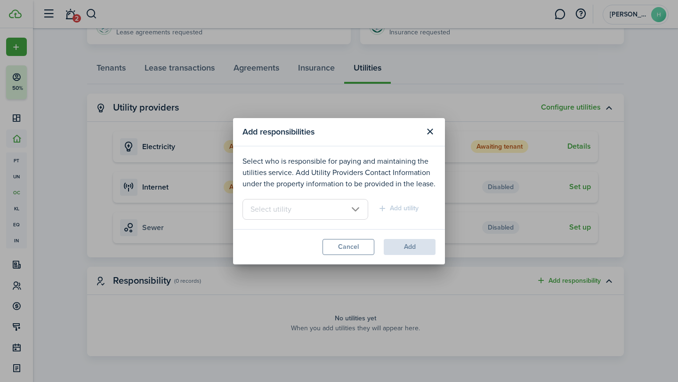
click at [430, 131] on button "Close modal" at bounding box center [430, 132] width 16 height 16
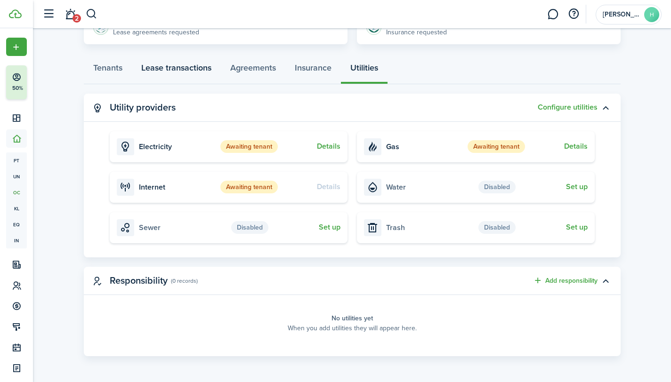
click at [204, 70] on link "Lease transactions" at bounding box center [176, 70] width 89 height 28
